Goal: Task Accomplishment & Management: Use online tool/utility

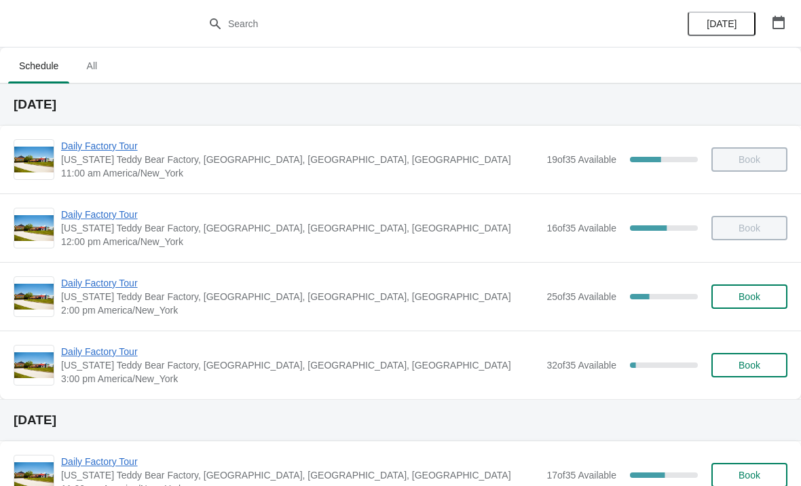
click at [120, 285] on span "Daily Factory Tour" at bounding box center [300, 283] width 479 height 14
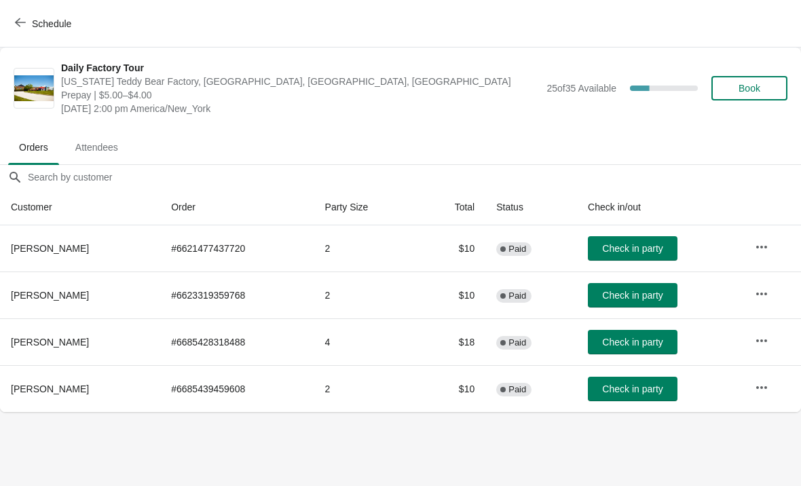
click at [649, 295] on span "Check in party" at bounding box center [632, 295] width 60 height 11
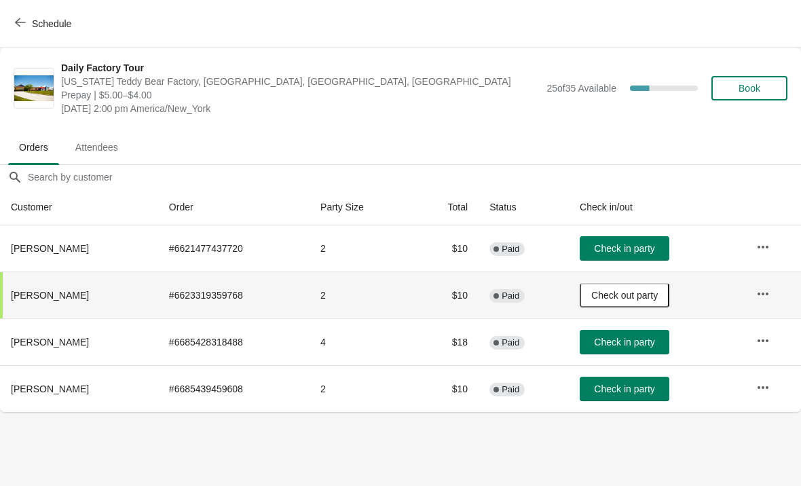
click at [25, 20] on icon "button" at bounding box center [20, 22] width 11 height 11
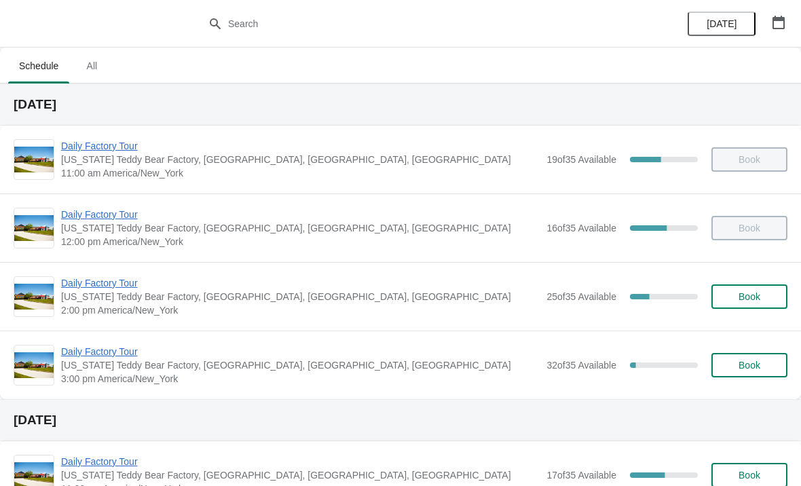
click at [141, 287] on span "Daily Factory Tour" at bounding box center [300, 283] width 479 height 14
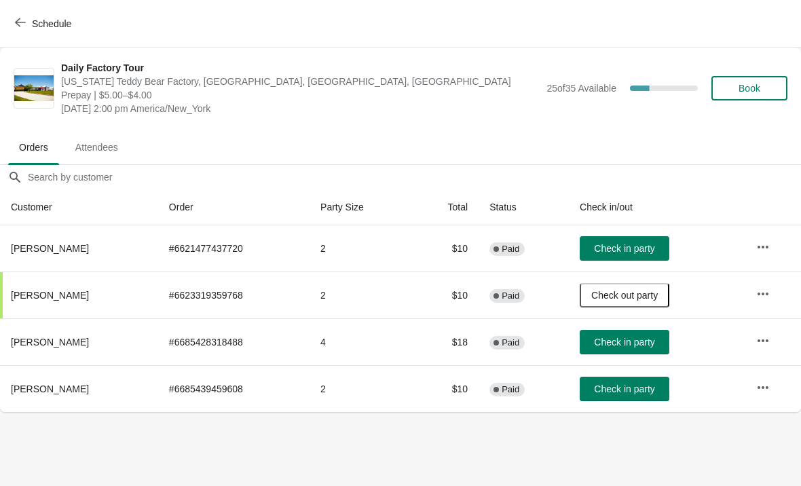
click at [659, 351] on button "Check in party" at bounding box center [625, 342] width 90 height 24
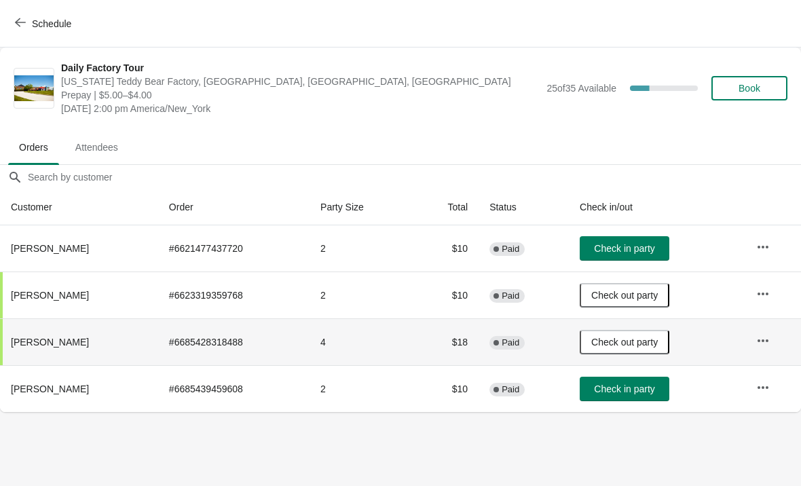
click at [646, 255] on button "Check in party" at bounding box center [625, 248] width 90 height 24
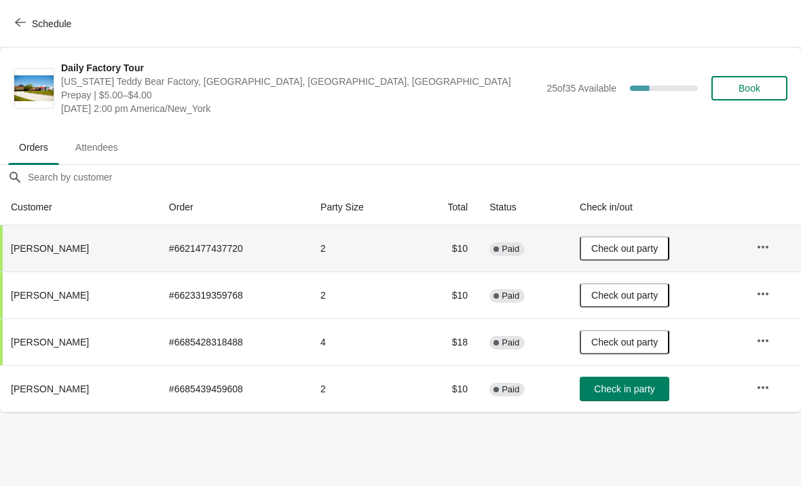
click at [638, 388] on span "Check in party" at bounding box center [624, 389] width 60 height 11
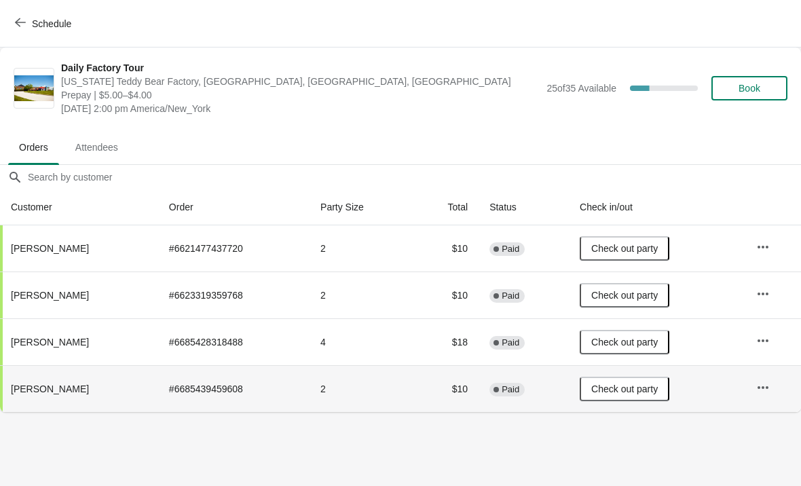
click at [19, 35] on button "Schedule" at bounding box center [44, 24] width 75 height 24
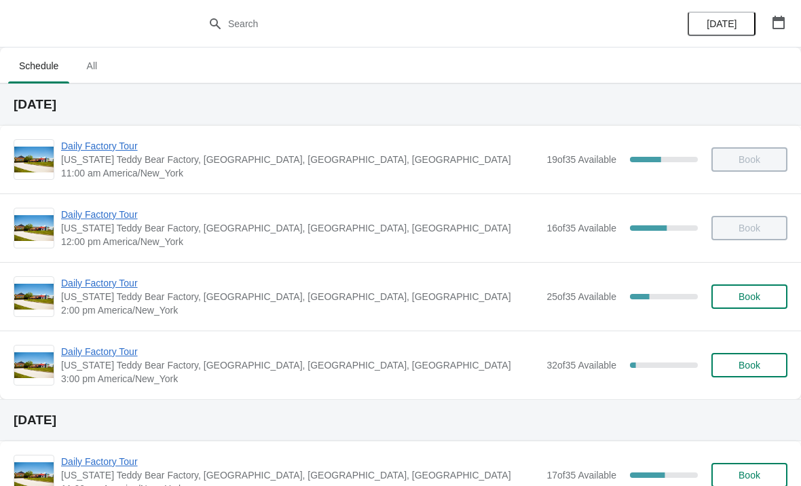
click at [134, 352] on span "Daily Factory Tour" at bounding box center [300, 352] width 479 height 14
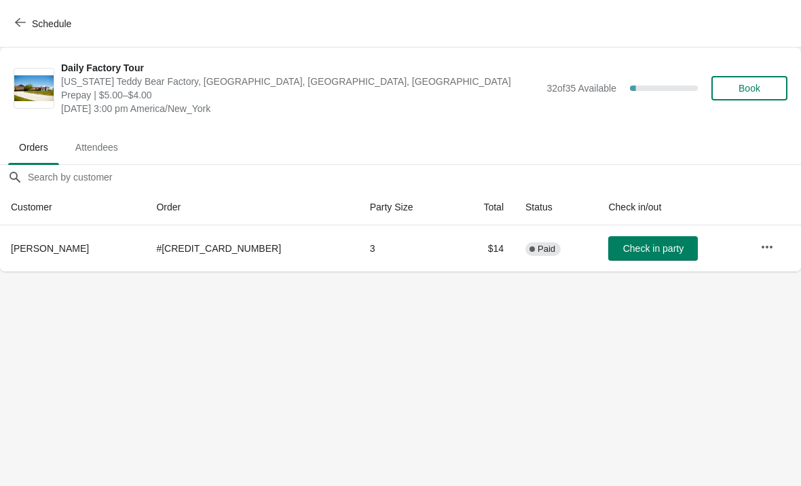
click at [27, 24] on span "Schedule" at bounding box center [45, 23] width 54 height 13
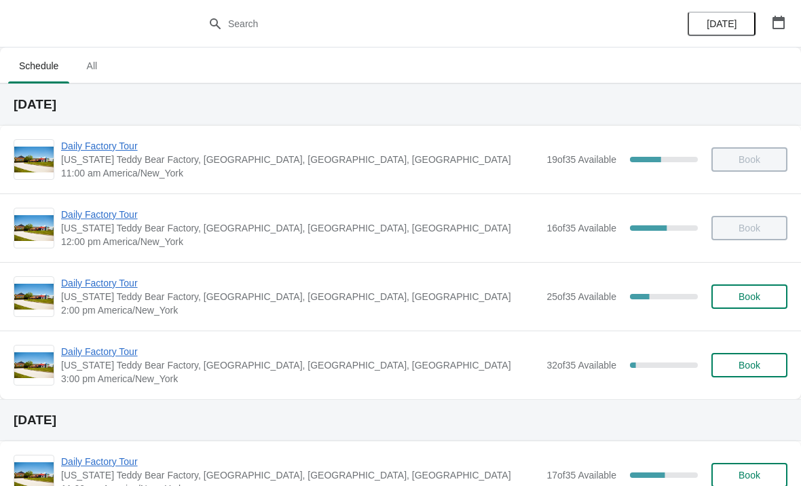
click at [132, 278] on span "Daily Factory Tour" at bounding box center [300, 283] width 479 height 14
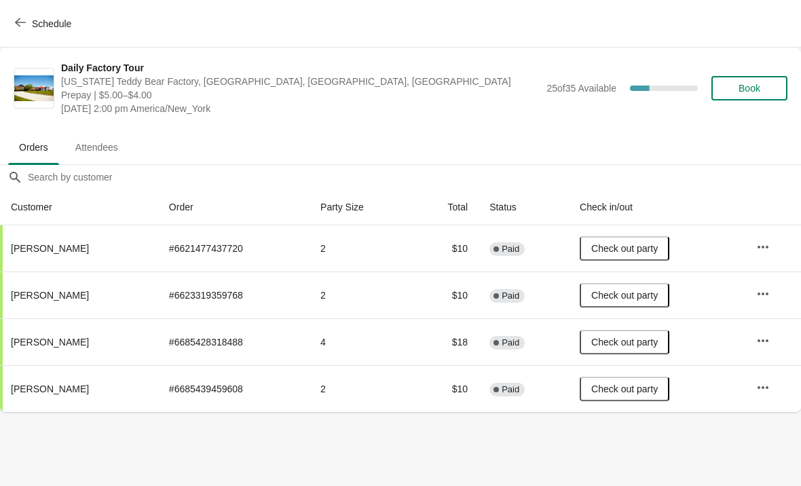
click at [20, 27] on icon "button" at bounding box center [20, 22] width 11 height 11
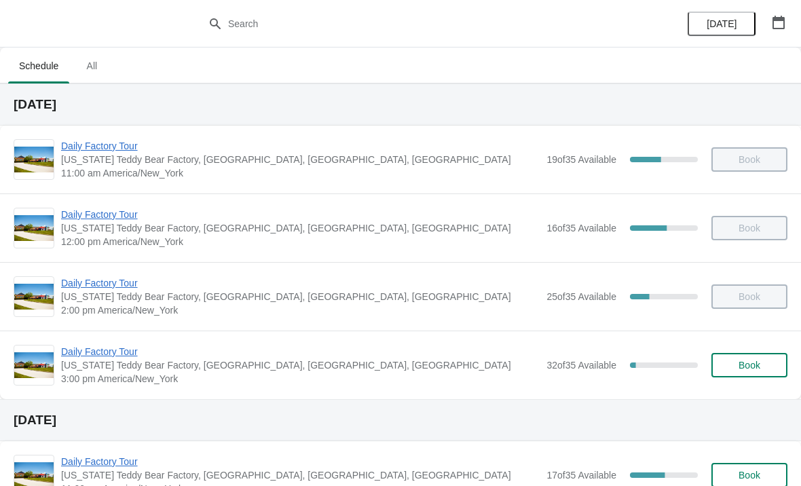
click at [90, 288] on span "Daily Factory Tour" at bounding box center [300, 283] width 479 height 14
click at [143, 357] on span "Daily Factory Tour" at bounding box center [300, 352] width 479 height 14
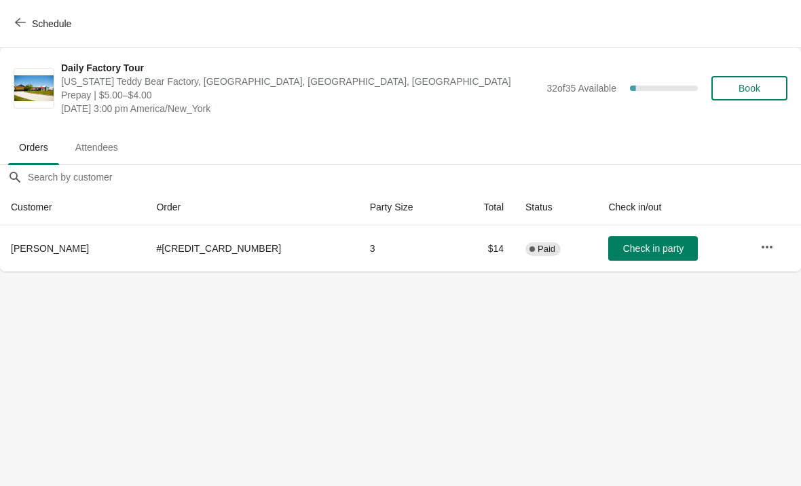
click at [629, 247] on span "Check in party" at bounding box center [653, 248] width 60 height 11
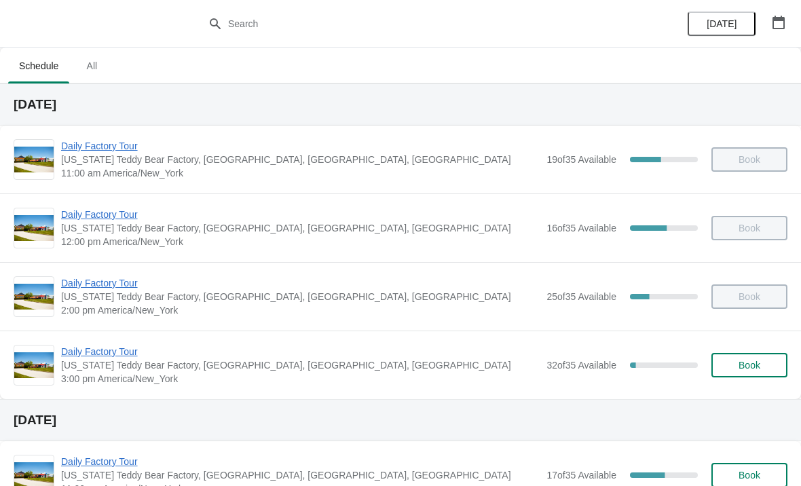
click at [105, 358] on span "Daily Factory Tour" at bounding box center [300, 352] width 479 height 14
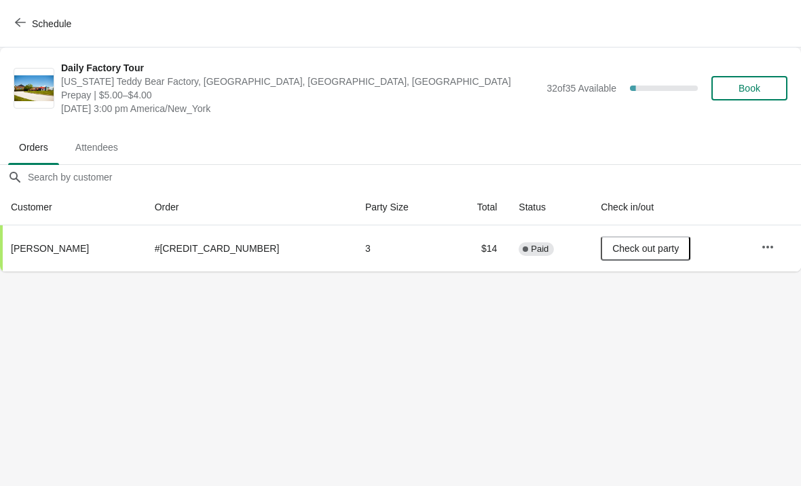
click at [14, 20] on button "Schedule" at bounding box center [44, 24] width 75 height 24
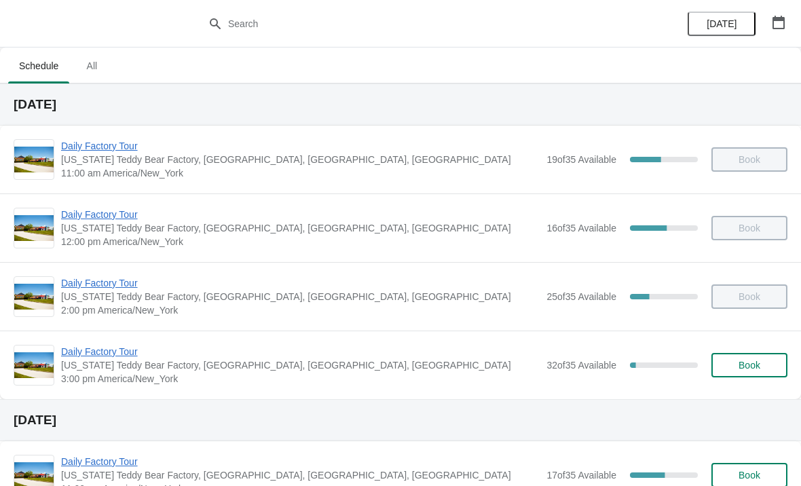
click at [94, 285] on span "Daily Factory Tour" at bounding box center [300, 283] width 479 height 14
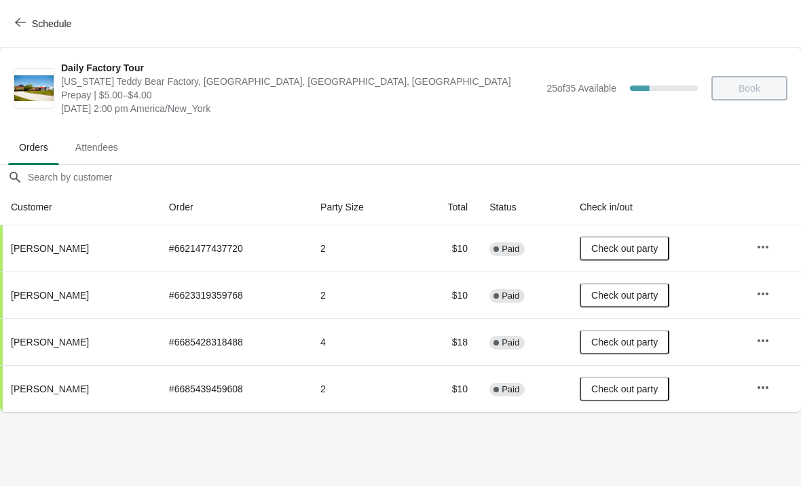
click at [31, 21] on span "Schedule" at bounding box center [45, 23] width 54 height 13
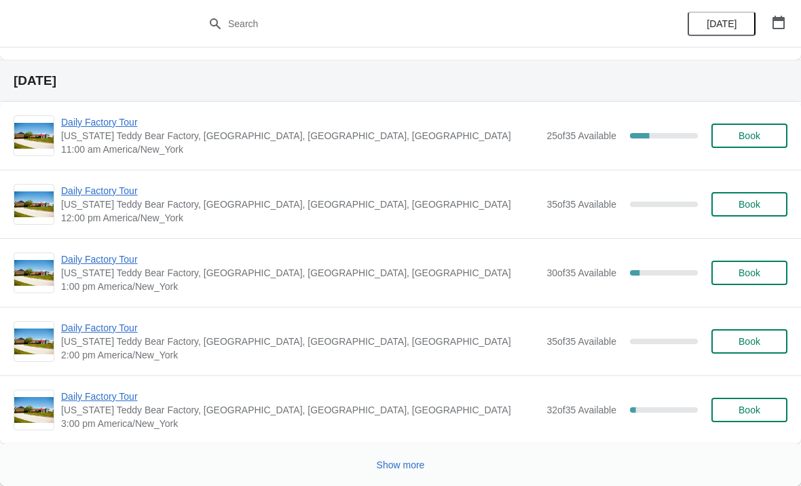
scroll to position [2577, 0]
click at [417, 468] on span "Show more" at bounding box center [401, 465] width 48 height 11
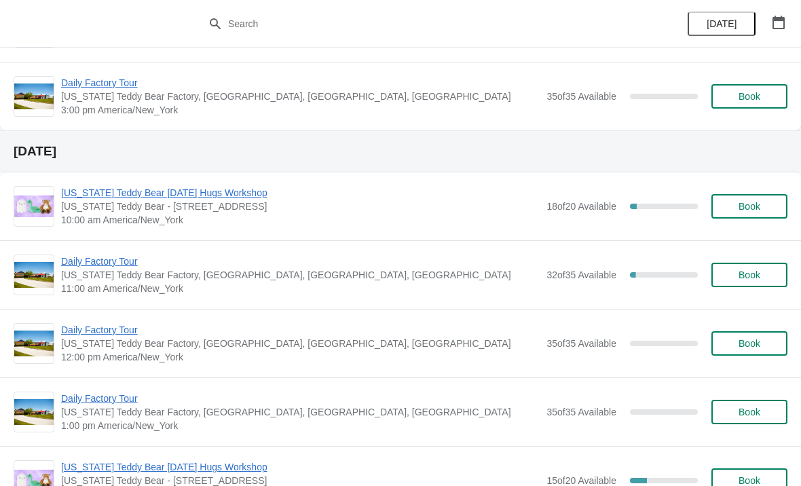
scroll to position [5173, 0]
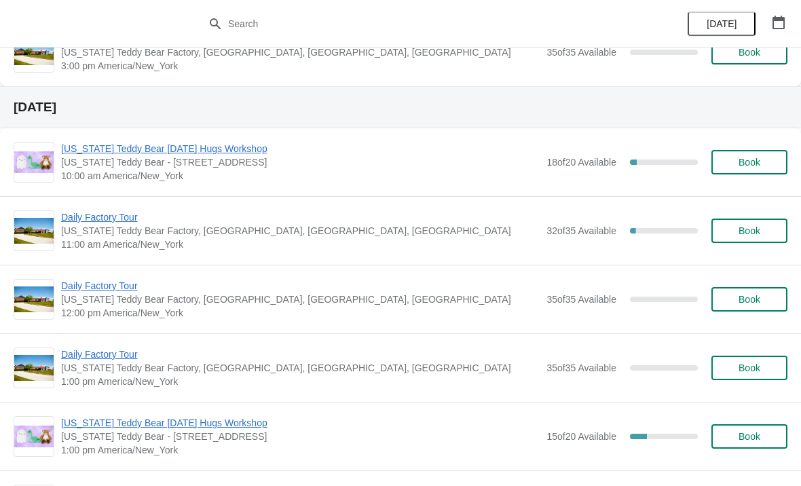
click at [200, 153] on span "[US_STATE] Teddy Bear [DATE] Hugs Workshop" at bounding box center [300, 149] width 479 height 14
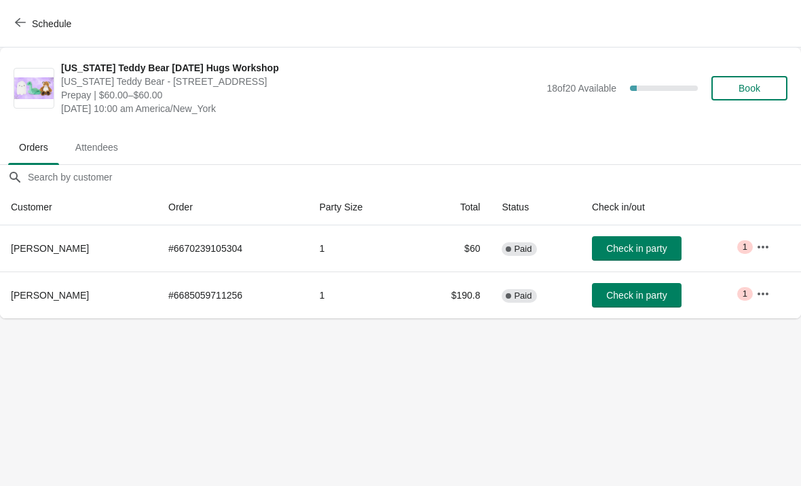
click at [24, 22] on icon "button" at bounding box center [20, 22] width 11 height 11
